Goal: Transaction & Acquisition: Download file/media

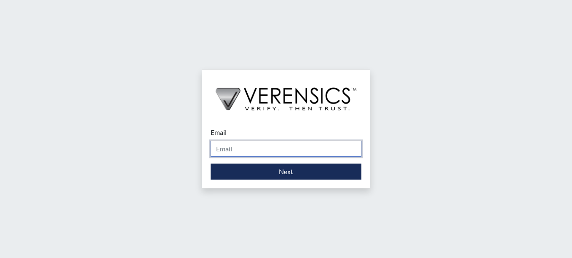
click at [235, 145] on input "Email" at bounding box center [286, 149] width 151 height 16
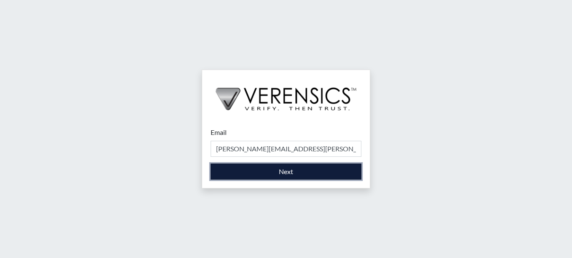
click at [278, 174] on button "Next" at bounding box center [286, 171] width 151 height 16
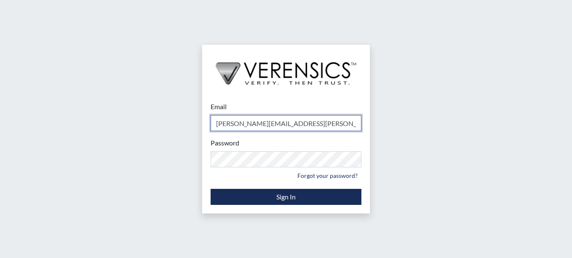
type input "[PERSON_NAME][EMAIL_ADDRESS][PERSON_NAME][DOMAIN_NAME]"
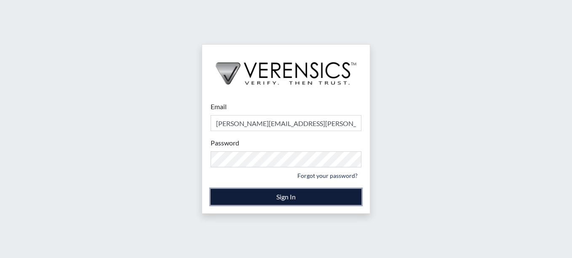
click at [278, 192] on button "Sign In" at bounding box center [286, 197] width 151 height 16
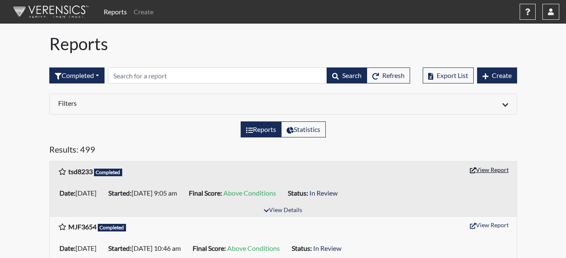
click at [497, 174] on button "View Report" at bounding box center [489, 169] width 46 height 13
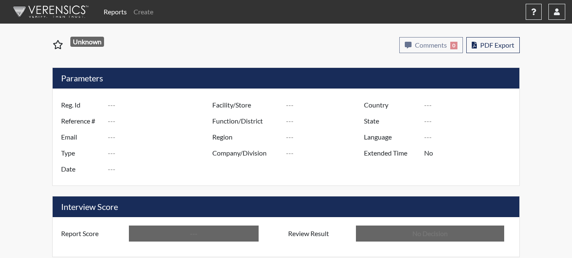
type input "tsd8233"
type input "51498"
type input "---"
type input "Corrections Pre-Employment"
type input "[DATE]"
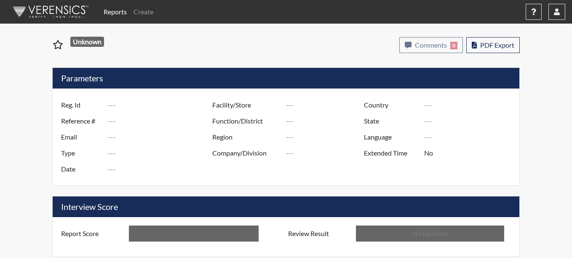
type input "Coastal SP"
type input "[GEOGRAPHIC_DATA]"
type input "[US_STATE]"
type input "English"
type input "Above Conditions"
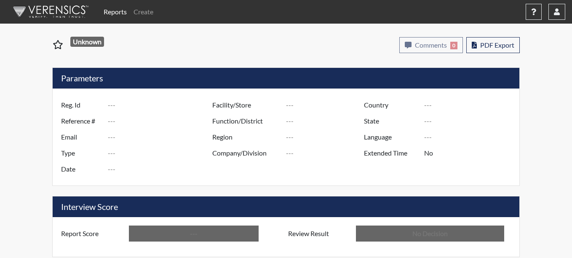
type input "In Review"
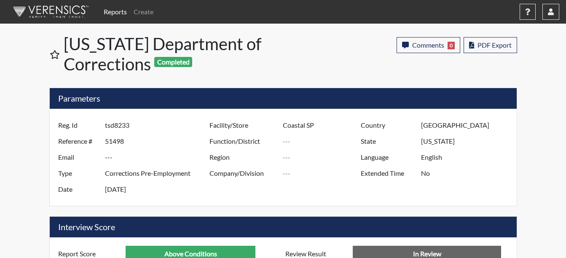
scroll to position [140, 350]
click at [485, 48] on span "PDF Export" at bounding box center [494, 45] width 34 height 8
